Goal: Information Seeking & Learning: Learn about a topic

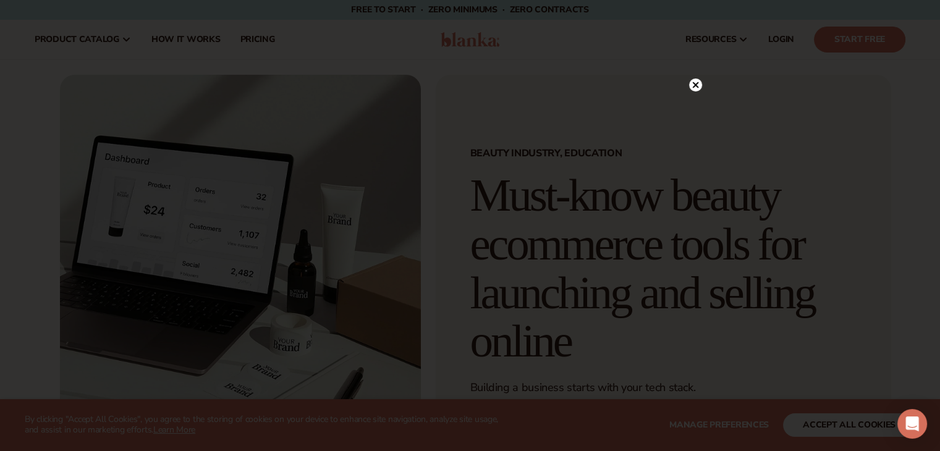
click at [689, 85] on icon at bounding box center [695, 84] width 13 height 13
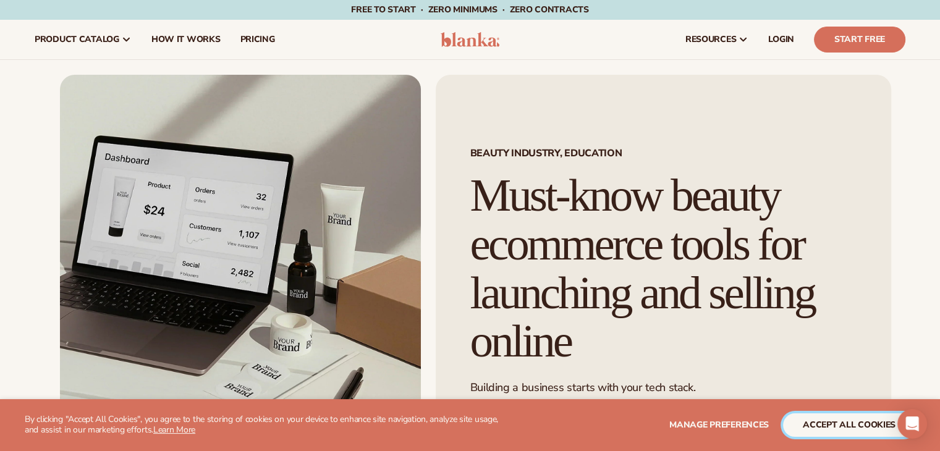
click at [865, 424] on button "accept all cookies" at bounding box center [849, 424] width 132 height 23
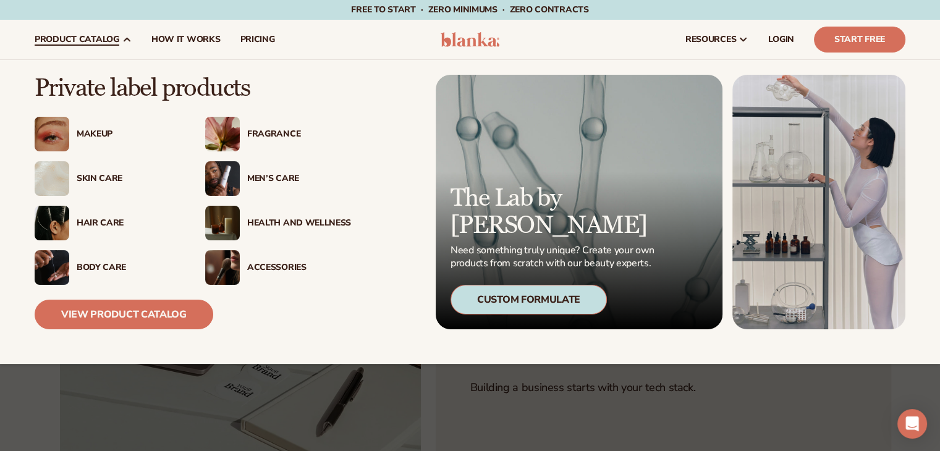
click at [227, 227] on img at bounding box center [222, 223] width 35 height 35
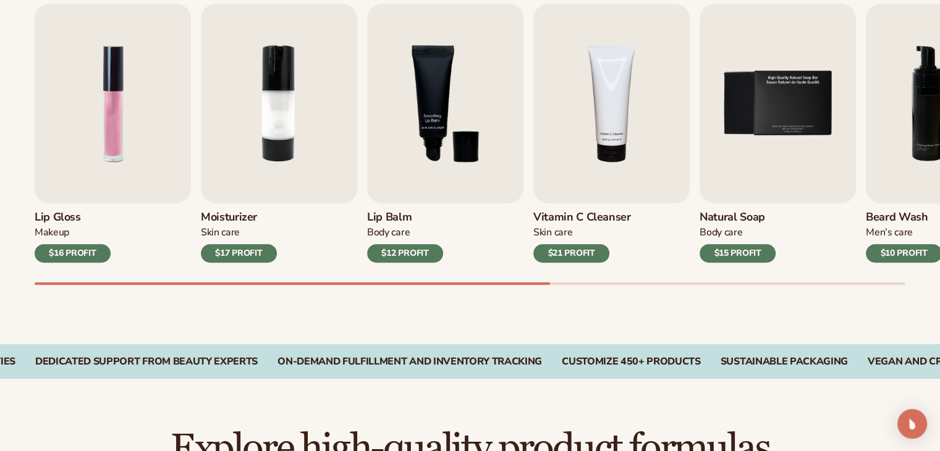
scroll to position [441, 0]
drag, startPoint x: 358, startPoint y: 449, endPoint x: 527, endPoint y: 434, distance: 170.0
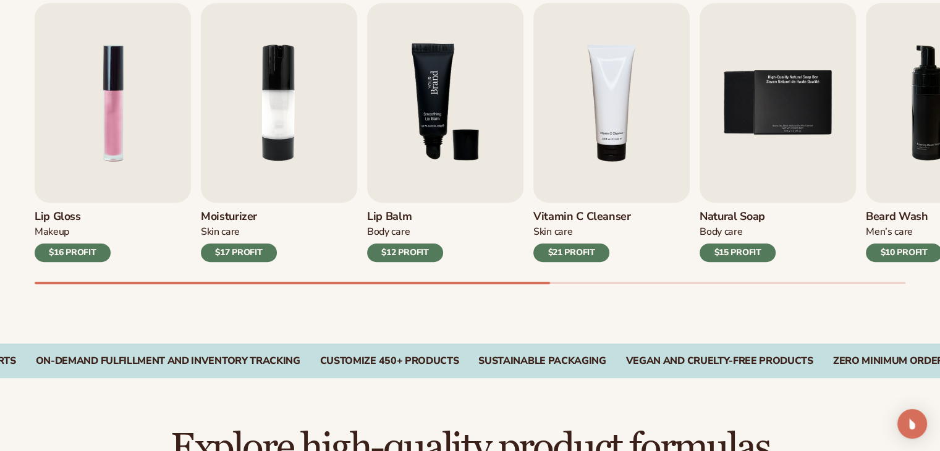
click at [447, 94] on img "3 / 9" at bounding box center [445, 103] width 156 height 200
click at [441, 96] on img "3 / 9" at bounding box center [445, 103] width 156 height 200
click at [399, 250] on div "$12 PROFIT" at bounding box center [405, 252] width 76 height 19
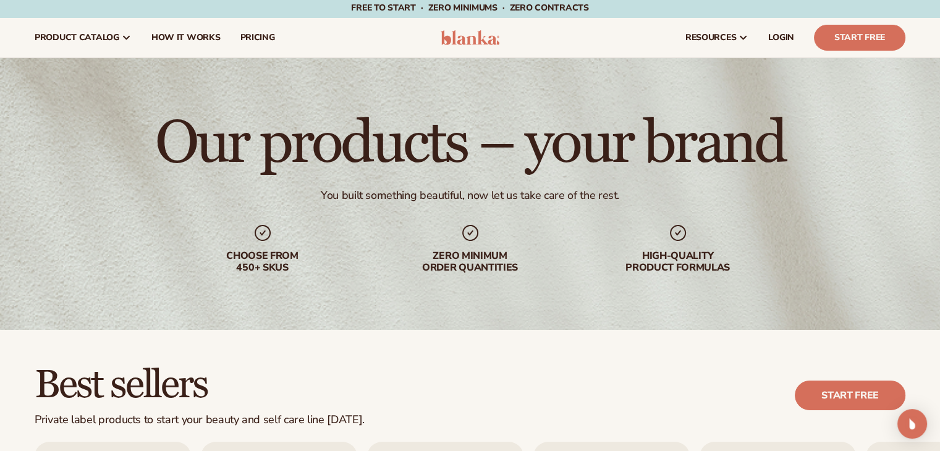
scroll to position [0, 0]
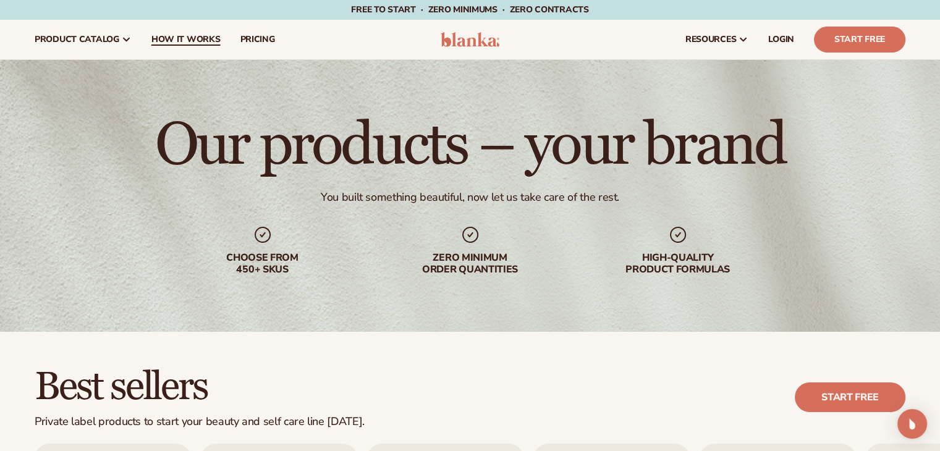
click at [186, 48] on link "How It Works" at bounding box center [185, 40] width 89 height 40
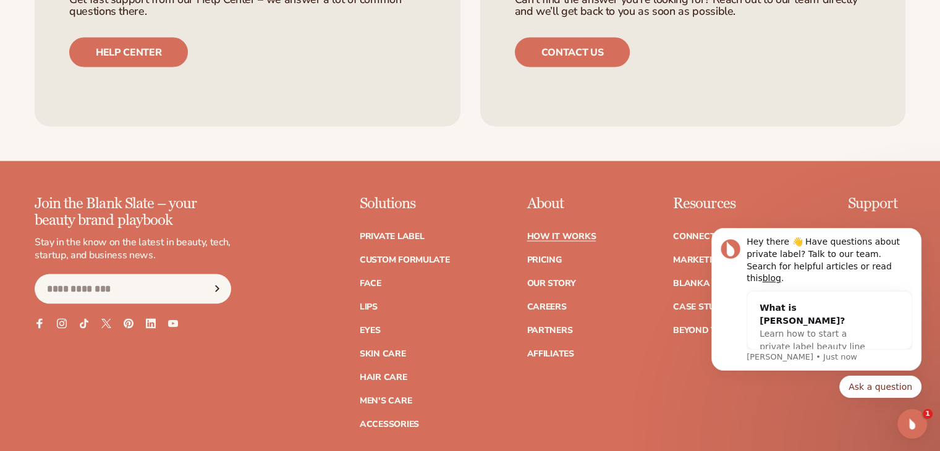
scroll to position [2547, 0]
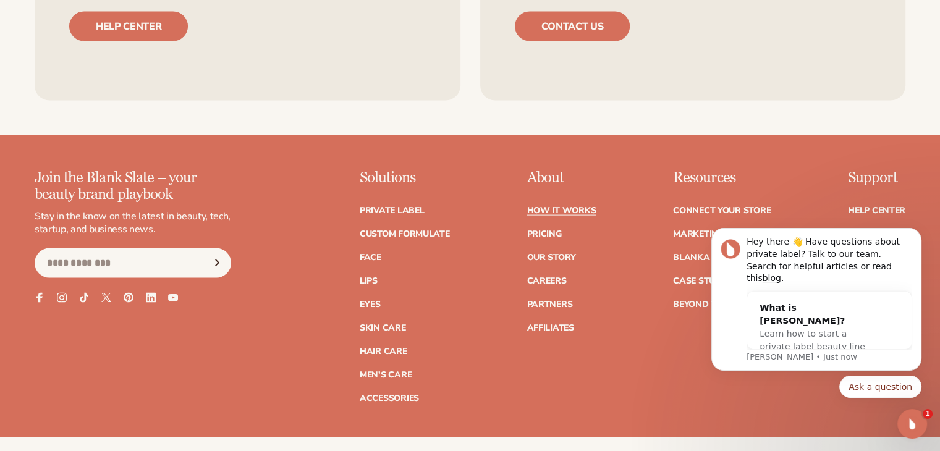
drag, startPoint x: 948, startPoint y: 30, endPoint x: 229, endPoint y: 177, distance: 734.1
click at [546, 230] on link "Pricing" at bounding box center [543, 234] width 35 height 9
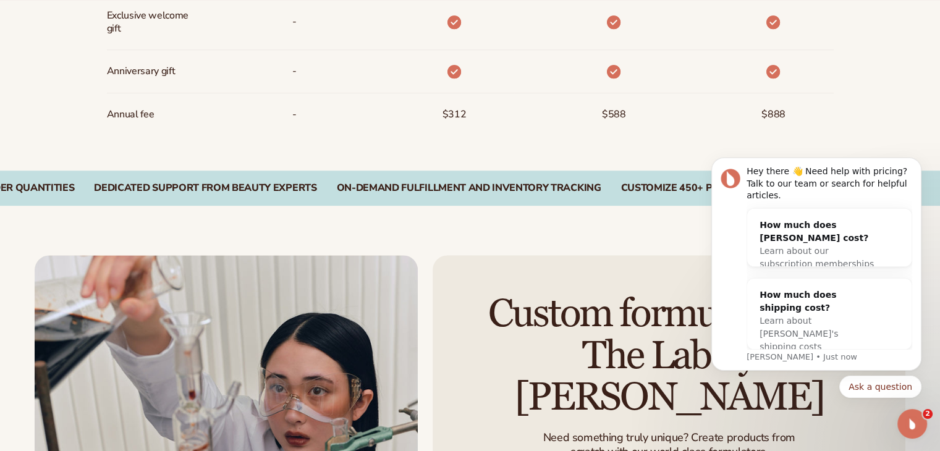
scroll to position [1151, 0]
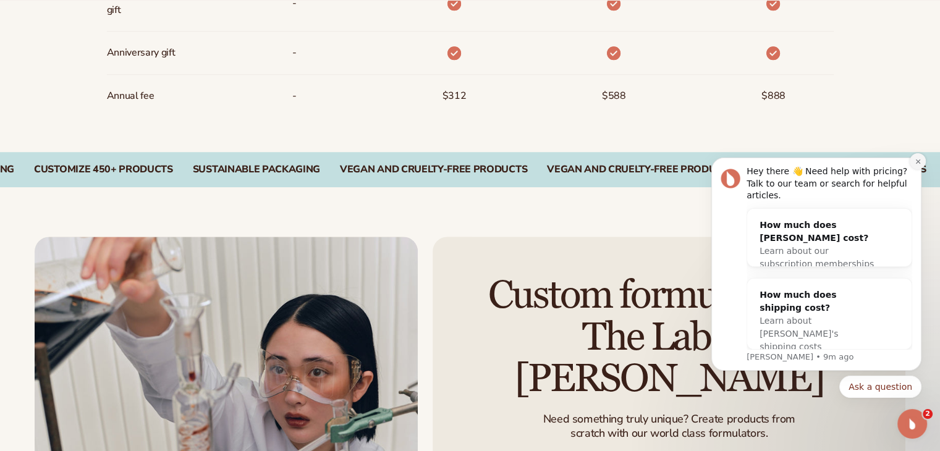
click at [912, 169] on button "Dismiss notification" at bounding box center [917, 161] width 16 height 16
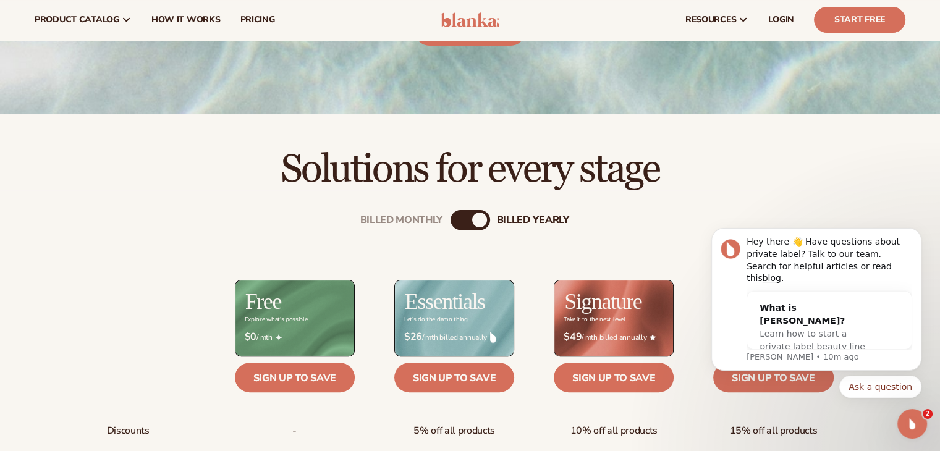
scroll to position [0, 0]
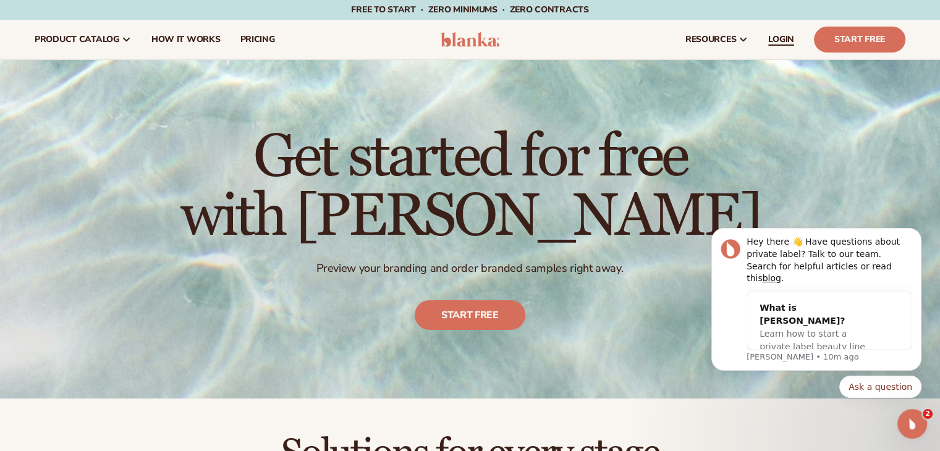
click at [785, 44] on span "LOGIN" at bounding box center [781, 40] width 26 height 10
